Goal: Transaction & Acquisition: Purchase product/service

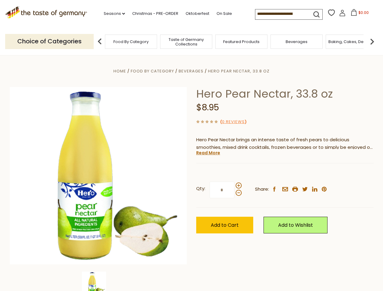
click at [191, 145] on div "Home Food By Category [GEOGRAPHIC_DATA] Hero Pear Nectar, 33.8 oz Hero Pear Nec…" at bounding box center [191, 183] width 373 height 233
click at [112, 14] on link "Seasons dropdown_arrow" at bounding box center [114, 13] width 21 height 7
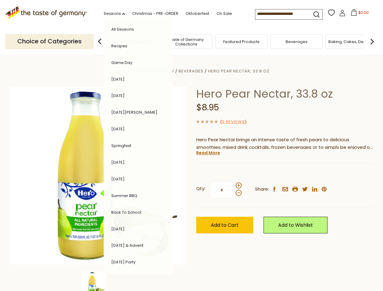
click at [281, 14] on input at bounding box center [280, 13] width 51 height 8
click at [358, 14] on span "$0.00" at bounding box center [363, 12] width 10 height 5
click at [104, 41] on div "All Seasons Recipes Game Day [DATE] [DATE] [DATE][PERSON_NAME] [DATE] Springfes…" at bounding box center [138, 145] width 69 height 257
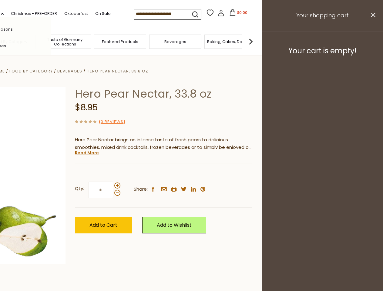
click at [257, 41] on img at bounding box center [251, 41] width 12 height 12
click at [191, 173] on div "Home Food By Category [GEOGRAPHIC_DATA] Hero Pear Nectar, 33.8 oz Hero Pear Nec…" at bounding box center [70, 183] width 373 height 233
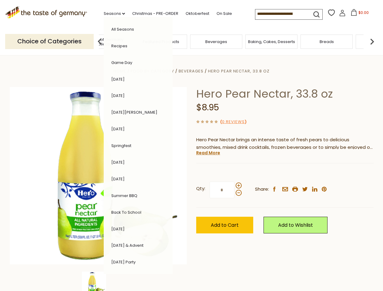
click at [98, 281] on img at bounding box center [94, 284] width 24 height 24
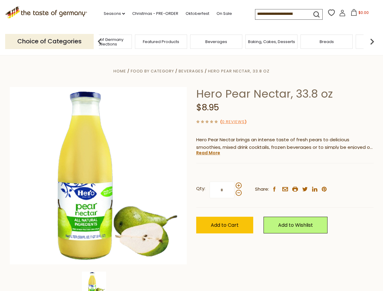
click at [98, 281] on img at bounding box center [94, 284] width 24 height 24
click at [208, 153] on link "Read More" at bounding box center [208, 153] width 24 height 6
